Goal: Contribute content

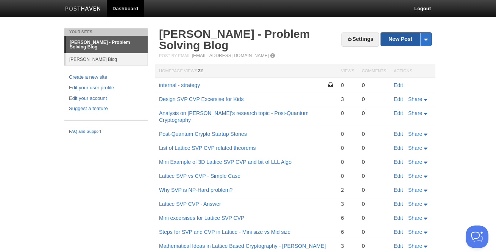
click at [402, 37] on link "New Post" at bounding box center [406, 39] width 50 height 13
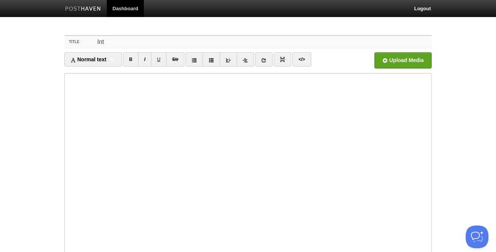
click at [163, 40] on input "Int" at bounding box center [263, 42] width 336 height 12
type input "Interesting episodes in Nobel Prize history"
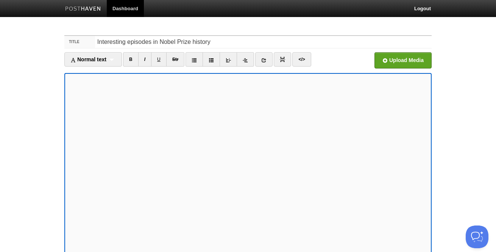
scroll to position [67, 0]
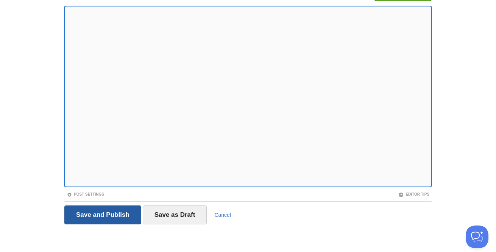
click at [90, 214] on input "Save and Publish" at bounding box center [102, 215] width 77 height 19
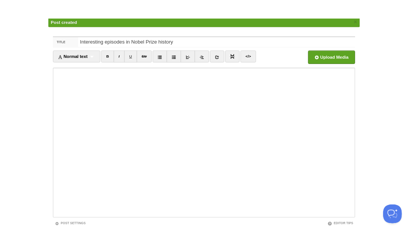
scroll to position [28, 0]
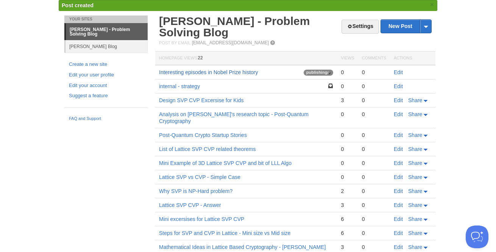
click at [243, 69] on link "Interesting episodes in Nobel Prize history" at bounding box center [208, 72] width 99 height 6
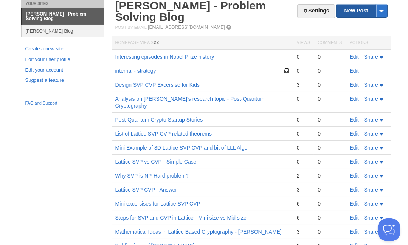
click at [357, 10] on link "New Post" at bounding box center [362, 10] width 50 height 13
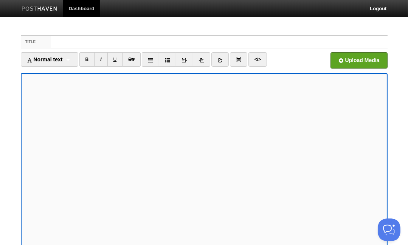
scroll to position [7, 0]
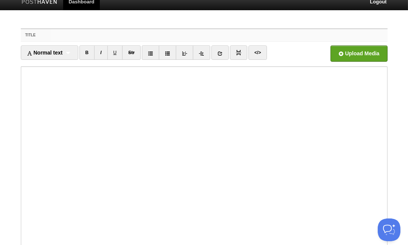
click at [106, 33] on input "Title" at bounding box center [219, 35] width 336 height 12
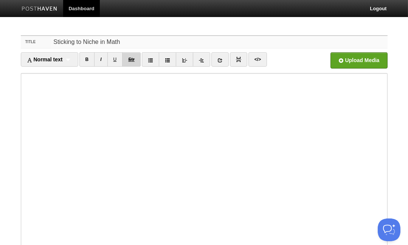
type input "Sticking to Niche in Math"
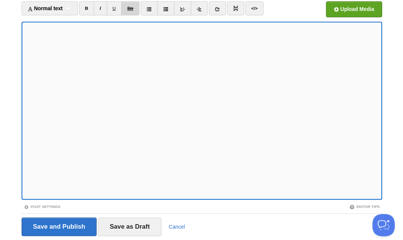
scroll to position [75, 0]
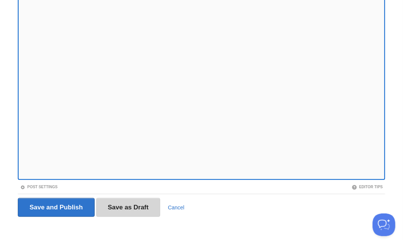
click at [134, 207] on input "Save as Draft" at bounding box center [128, 207] width 64 height 19
